Goal: Task Accomplishment & Management: Use online tool/utility

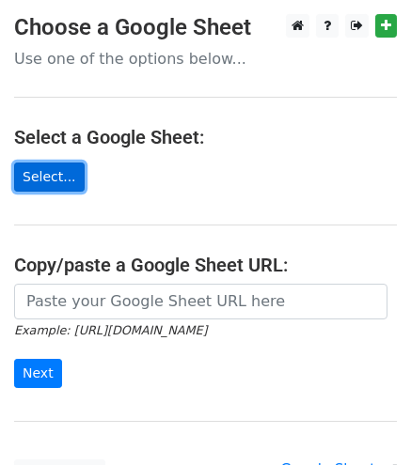
click at [68, 169] on link "Select..." at bounding box center [49, 177] width 70 height 29
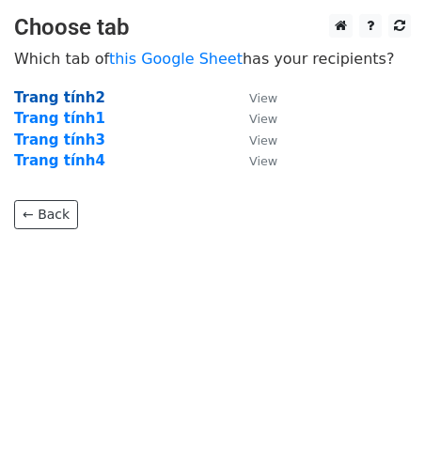
click at [55, 96] on strong "Trang tính2" at bounding box center [59, 97] width 91 height 17
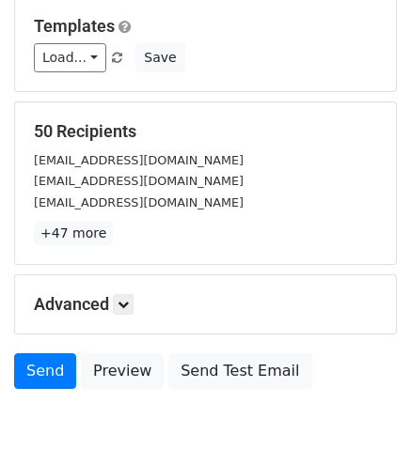
scroll to position [335, 0]
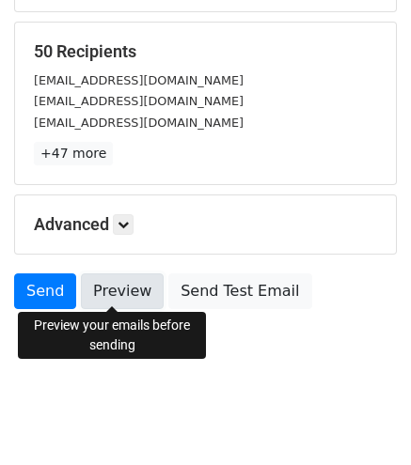
click at [111, 296] on link "Preview" at bounding box center [122, 291] width 83 height 36
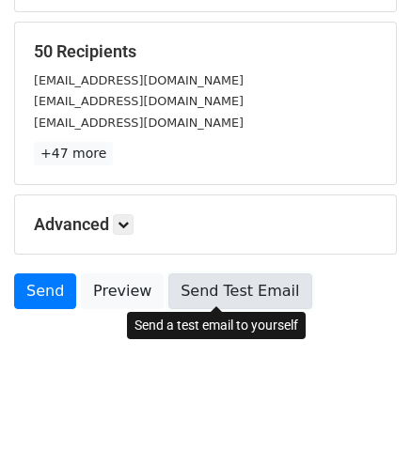
click at [217, 298] on link "Send Test Email" at bounding box center [239, 291] width 143 height 36
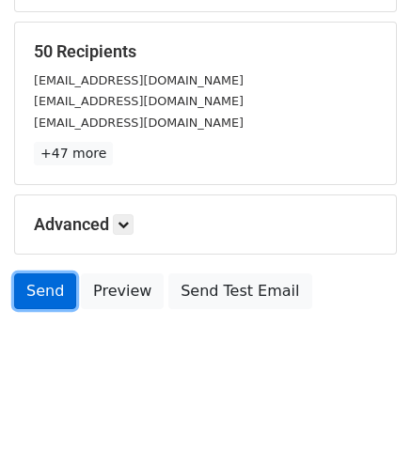
click at [45, 294] on link "Send" at bounding box center [45, 291] width 62 height 36
click at [43, 301] on link "Send" at bounding box center [45, 291] width 62 height 36
click at [54, 290] on link "Send" at bounding box center [45, 291] width 62 height 36
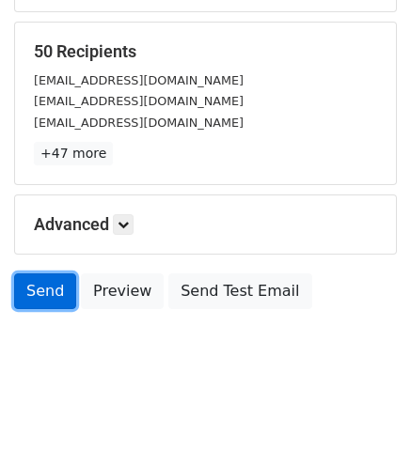
click at [54, 290] on link "Send" at bounding box center [45, 291] width 62 height 36
click at [37, 292] on link "Send" at bounding box center [45, 291] width 62 height 36
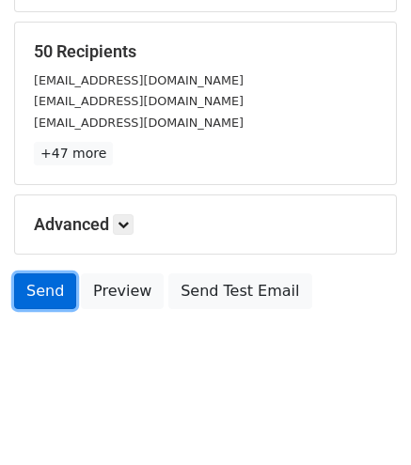
click at [37, 292] on link "Send" at bounding box center [45, 291] width 62 height 36
click at [55, 300] on link "Send" at bounding box center [45, 291] width 62 height 36
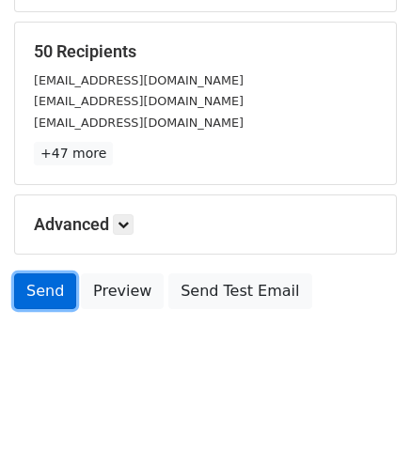
click at [55, 300] on link "Send" at bounding box center [45, 291] width 62 height 36
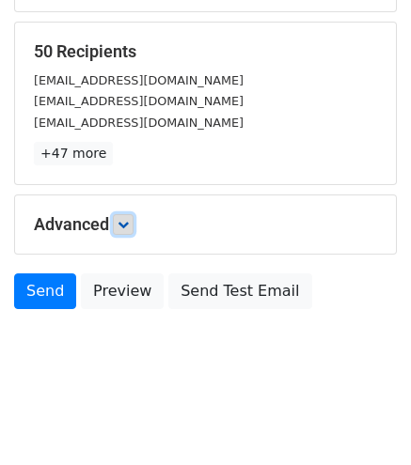
click at [119, 227] on link at bounding box center [123, 224] width 21 height 21
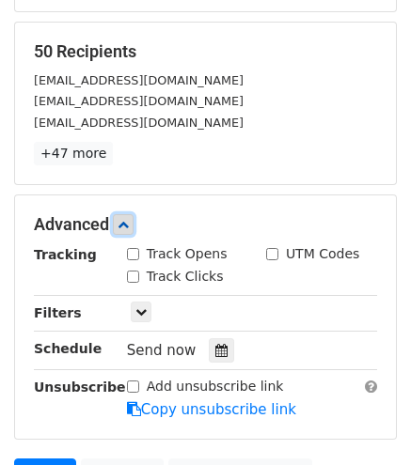
click at [132, 221] on link at bounding box center [123, 224] width 21 height 21
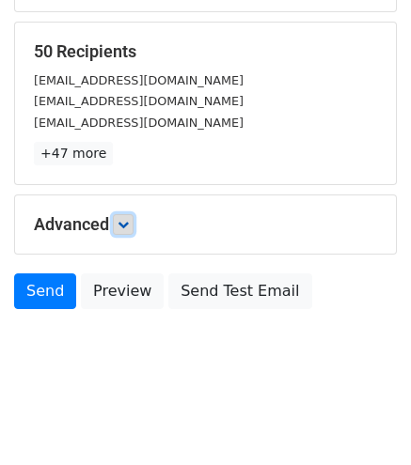
click at [132, 221] on link at bounding box center [123, 224] width 21 height 21
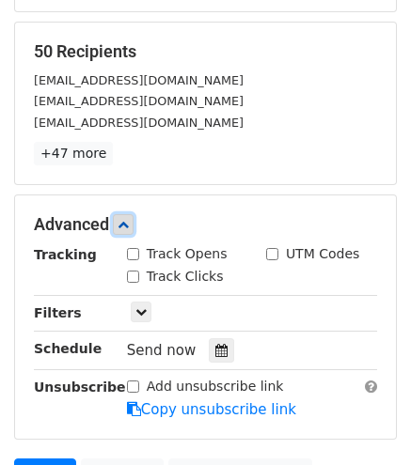
click at [132, 221] on link at bounding box center [123, 224] width 21 height 21
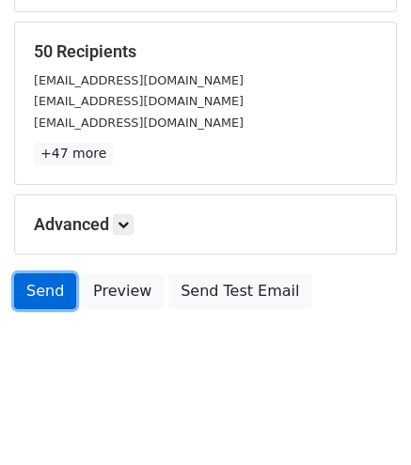
click at [40, 287] on link "Send" at bounding box center [45, 291] width 62 height 36
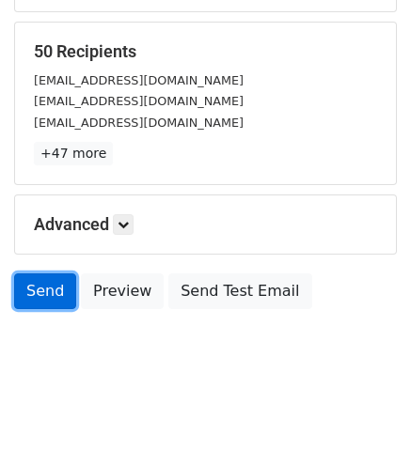
click at [40, 287] on link "Send" at bounding box center [45, 291] width 62 height 36
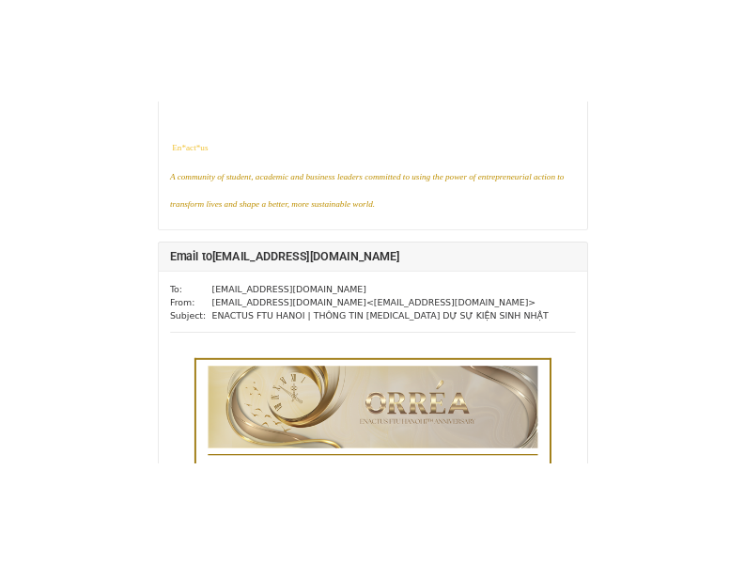
scroll to position [1691, 0]
